Goal: Task Accomplishment & Management: Manage account settings

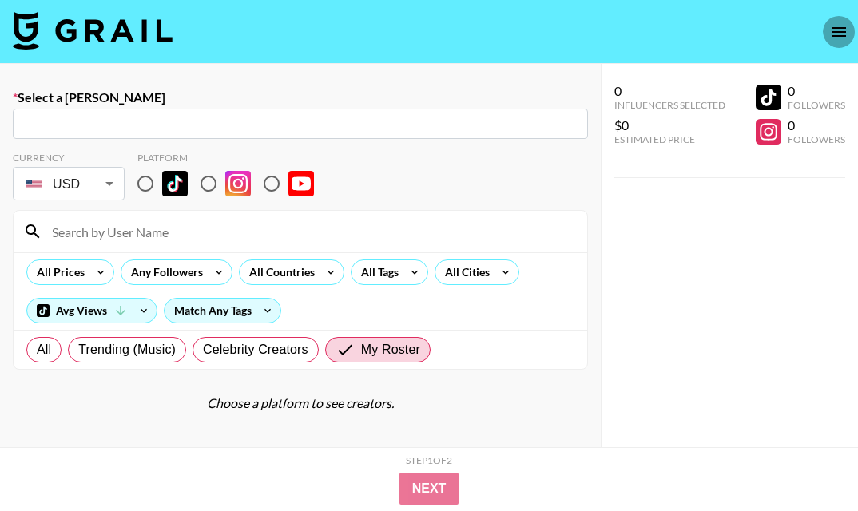
click at [829, 33] on icon "open drawer" at bounding box center [838, 31] width 19 height 19
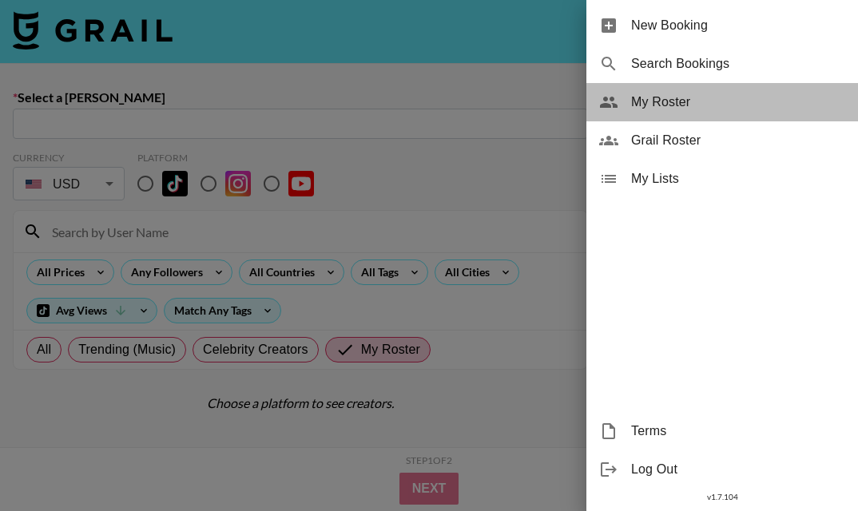
click at [667, 107] on span "My Roster" at bounding box center [738, 102] width 214 height 19
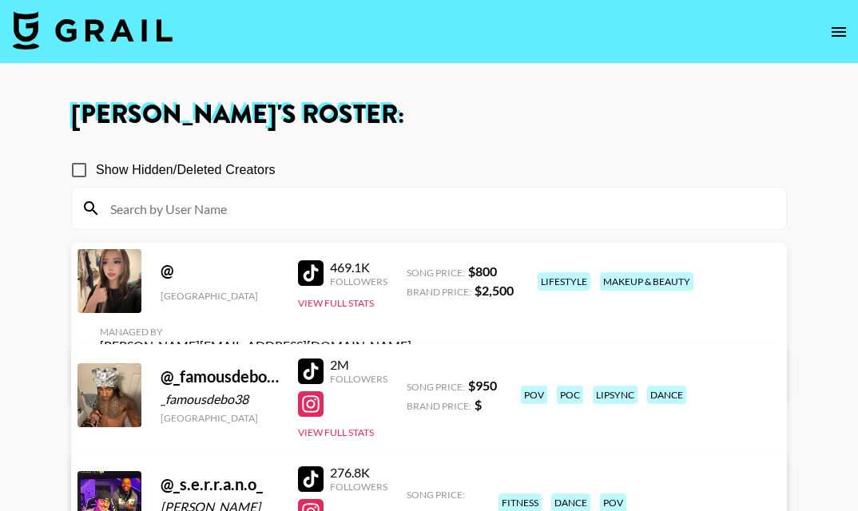
click at [356, 205] on input at bounding box center [439, 209] width 676 height 26
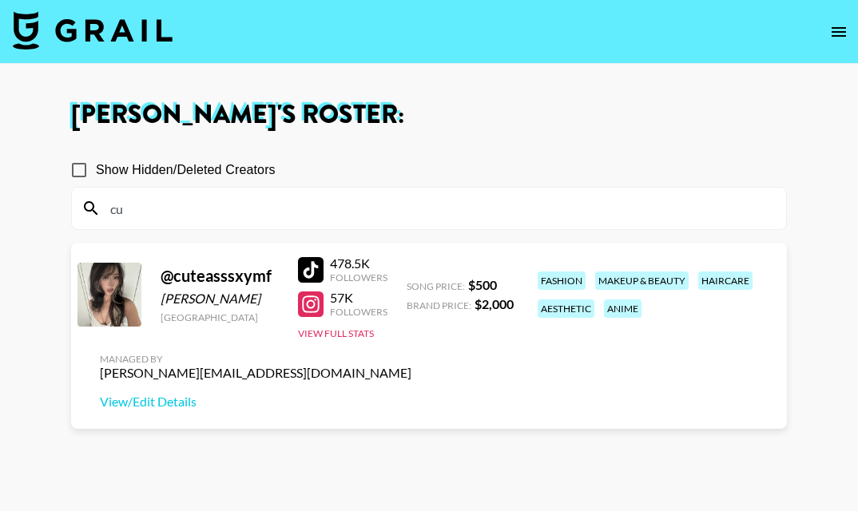
type input "c"
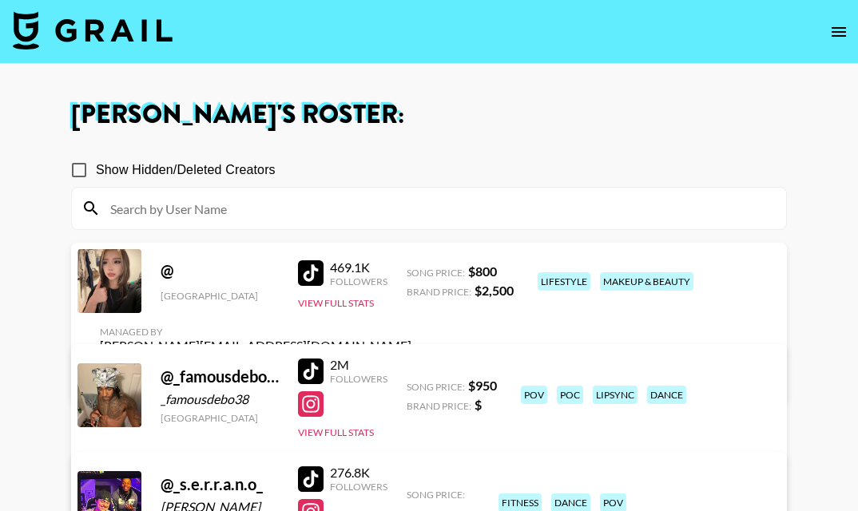
click at [411, 367] on link "View/Edit Details" at bounding box center [255, 375] width 311 height 16
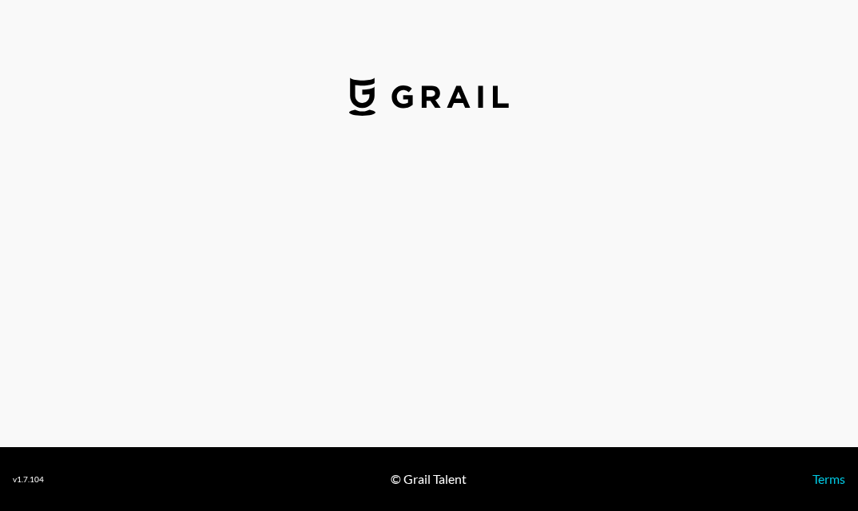
select select "USD"
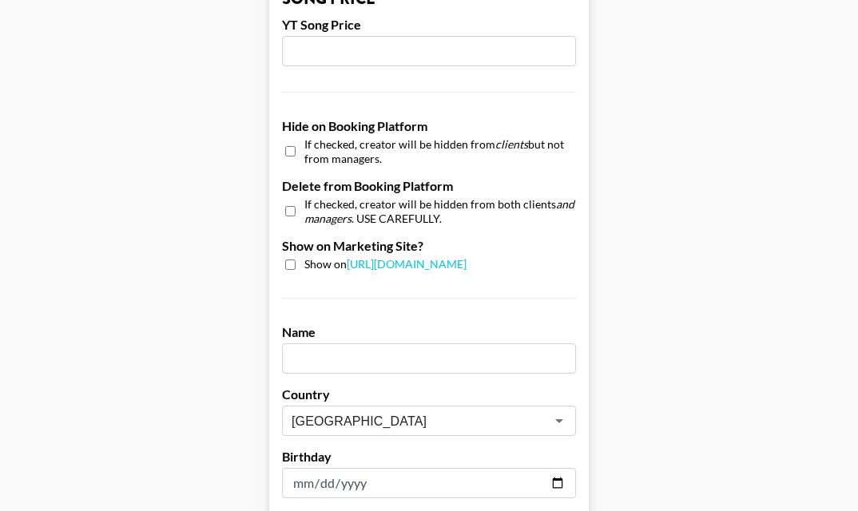
scroll to position [1401, 0]
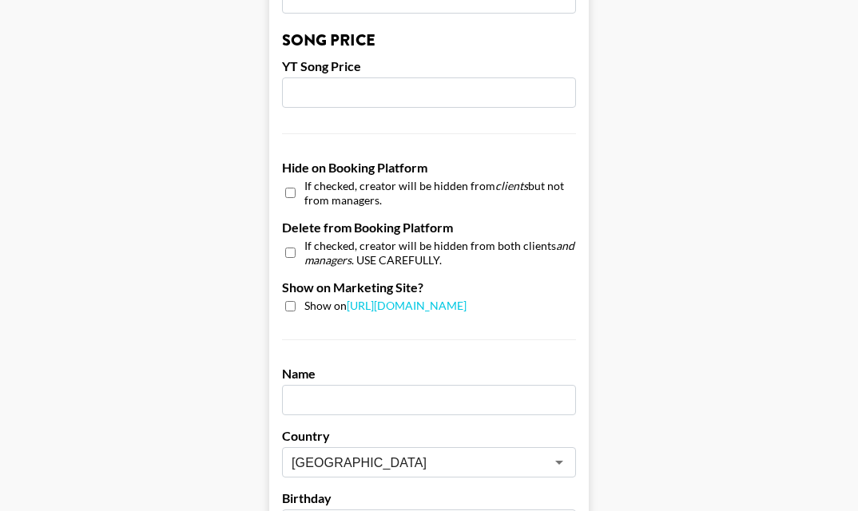
click at [290, 241] on input "checkbox" at bounding box center [290, 252] width 10 height 23
checkbox input "true"
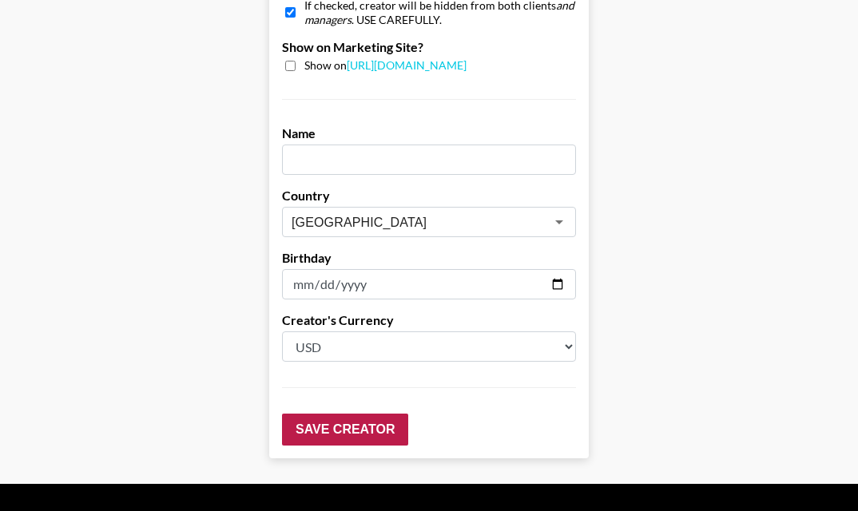
scroll to position [1655, 0]
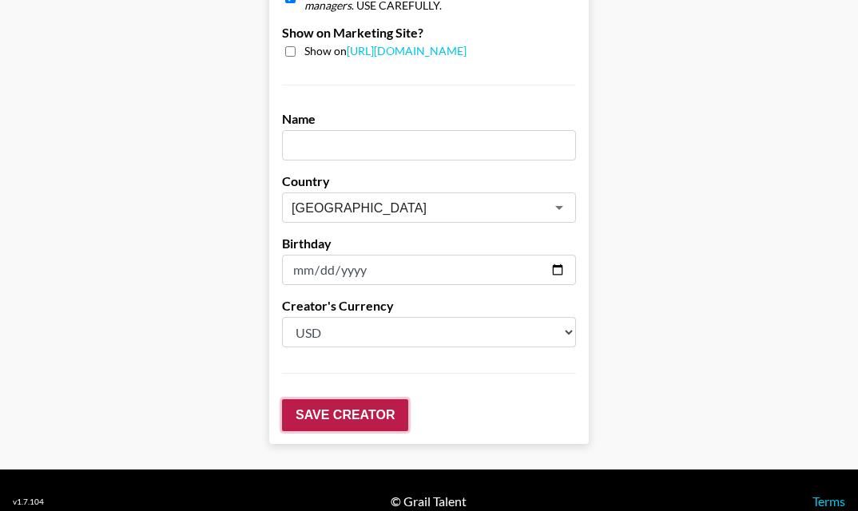
click at [332, 399] on input "Save Creator" at bounding box center [345, 415] width 126 height 32
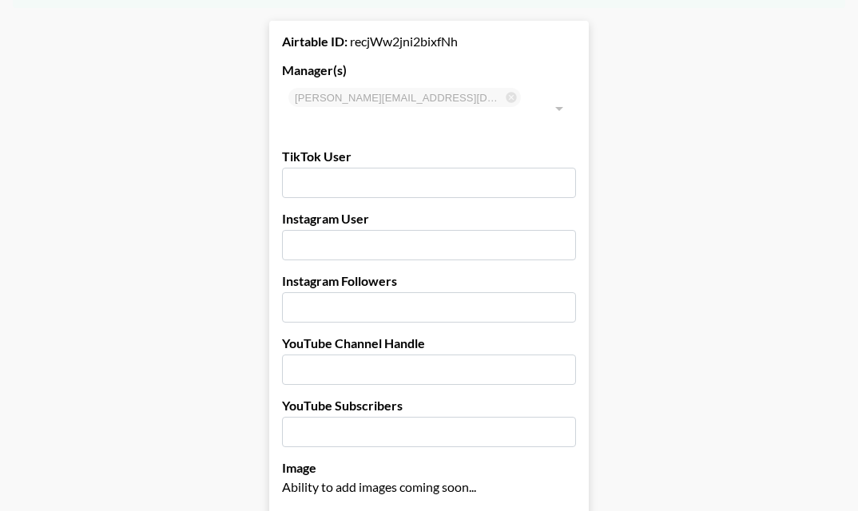
scroll to position [0, 0]
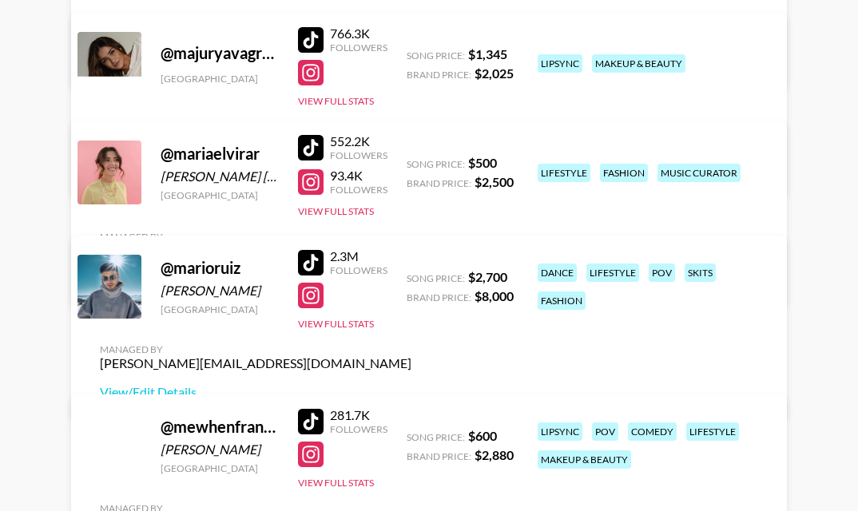
scroll to position [8871, 0]
